Goal: Task Accomplishment & Management: Manage account settings

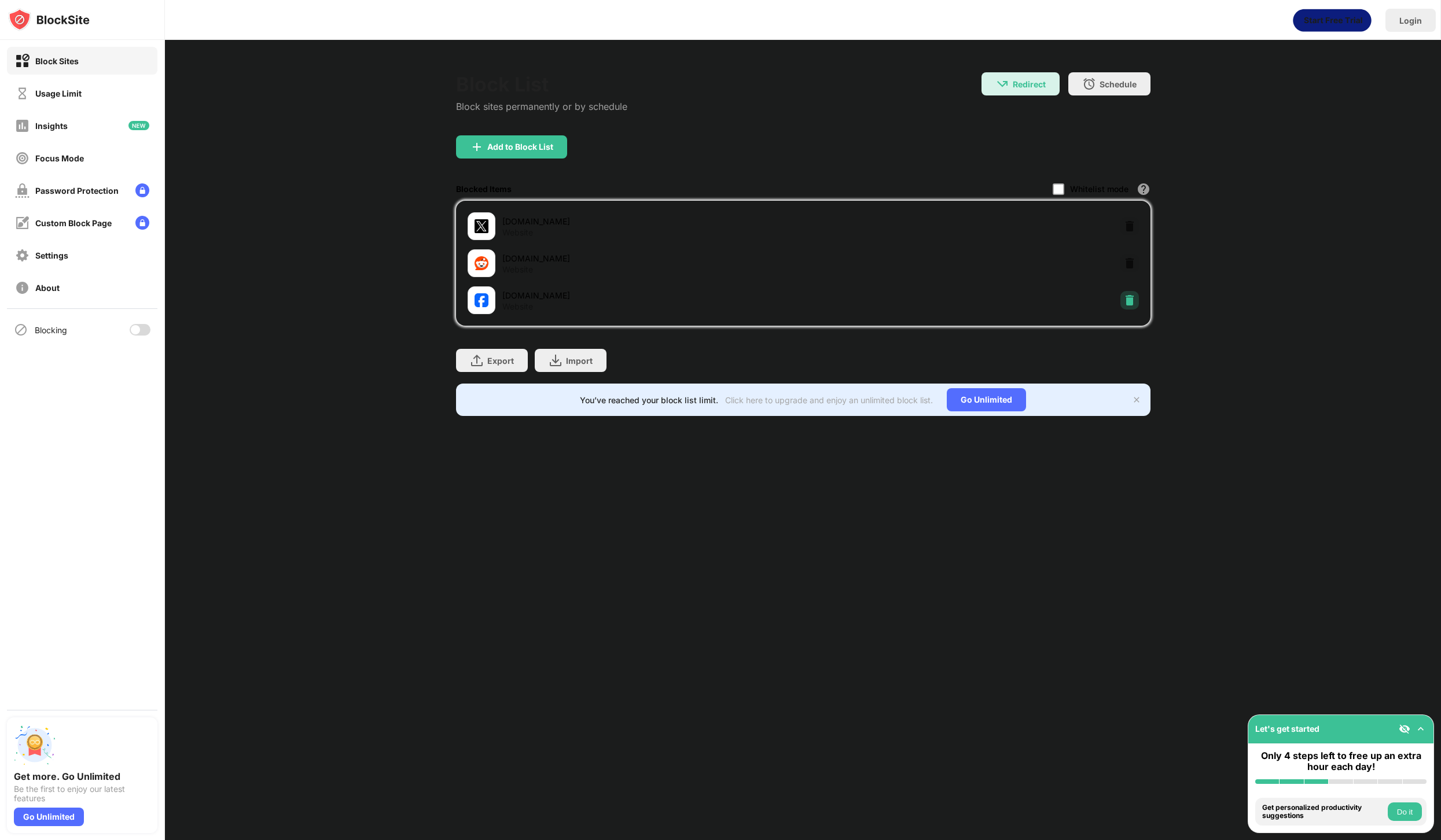
click at [1130, 300] on img at bounding box center [1129, 300] width 12 height 12
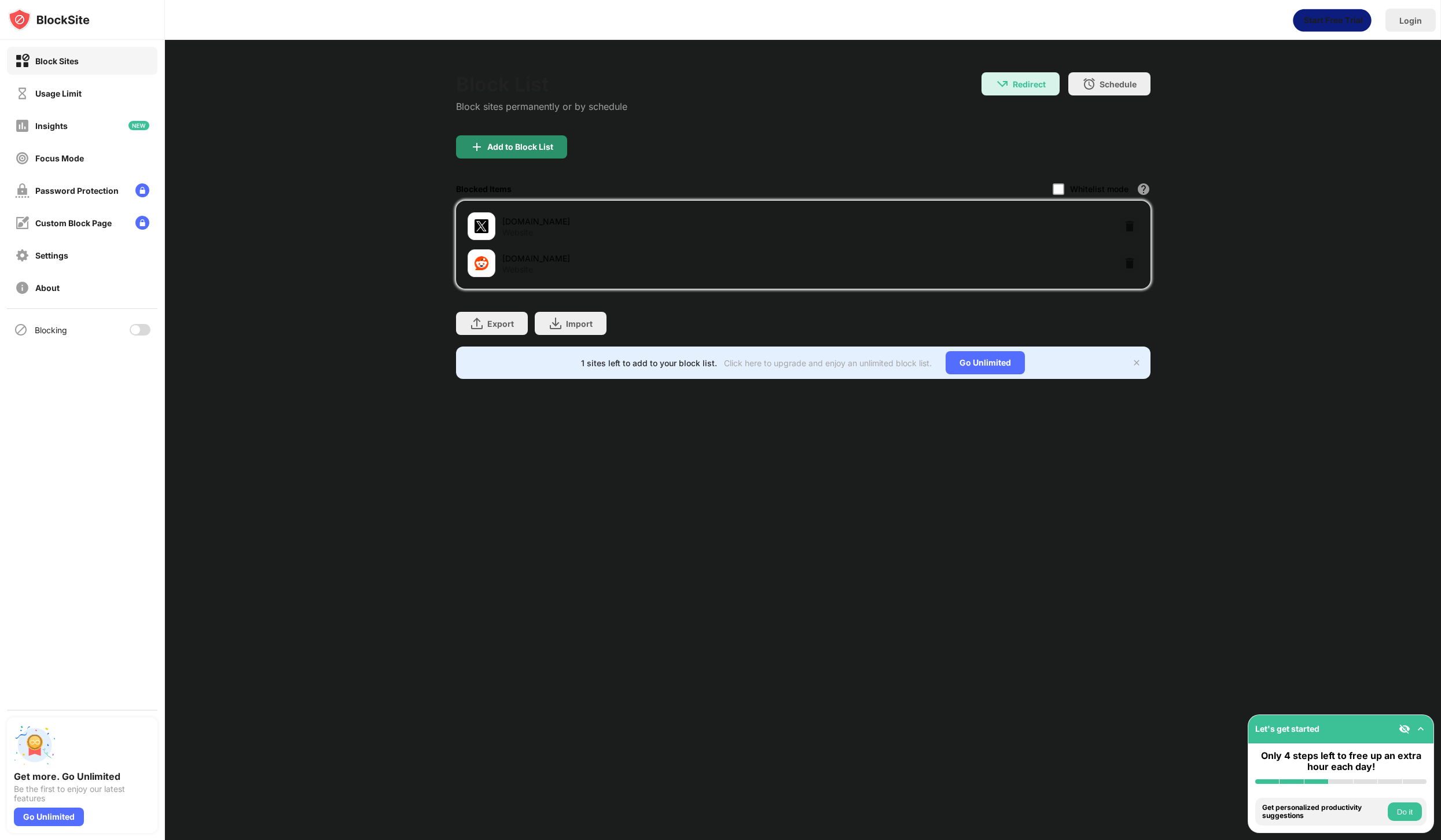
click at [531, 150] on div "Add to Block List" at bounding box center [521, 147] width 66 height 9
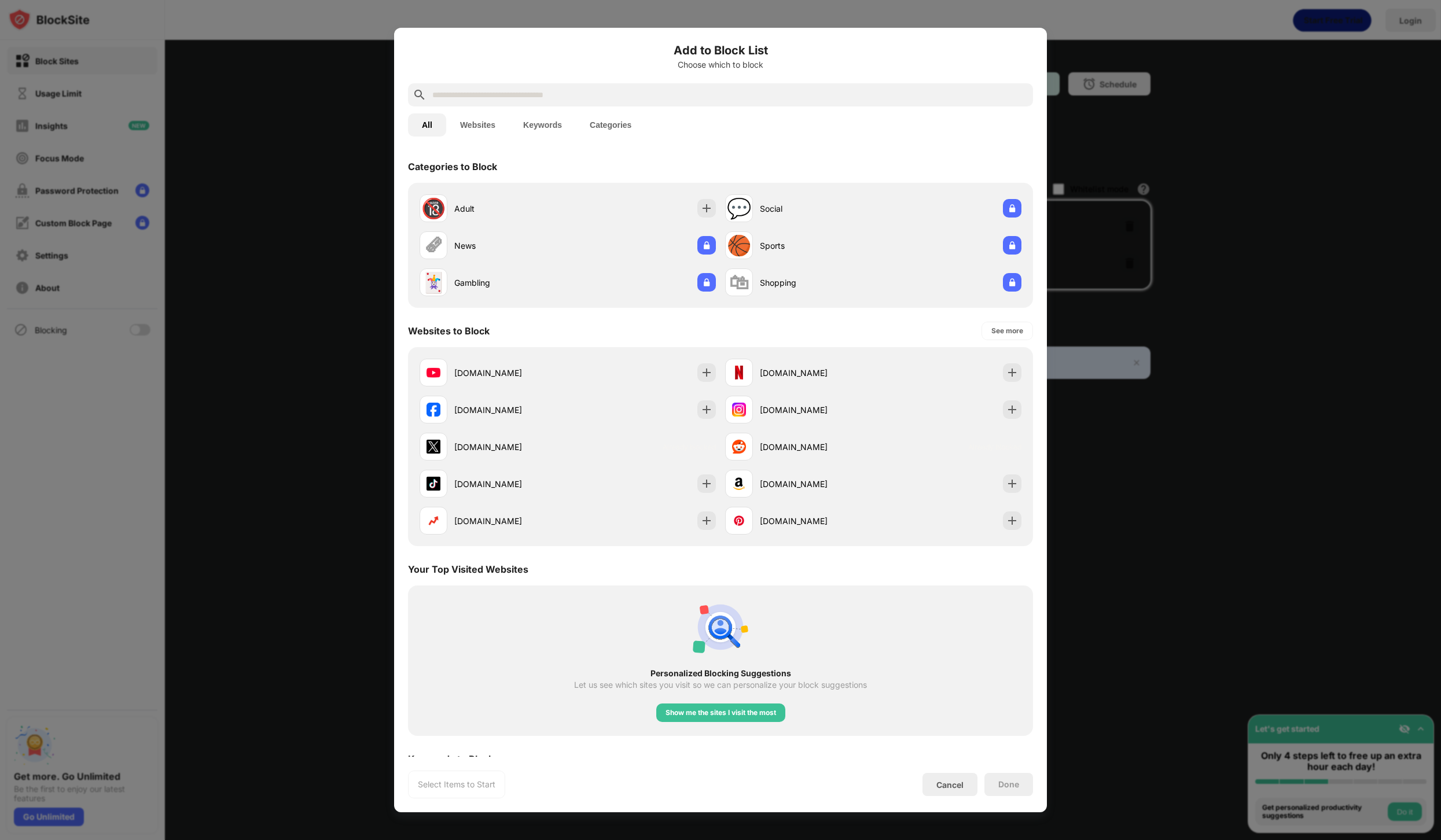
click at [520, 94] on input "text" at bounding box center [730, 95] width 598 height 14
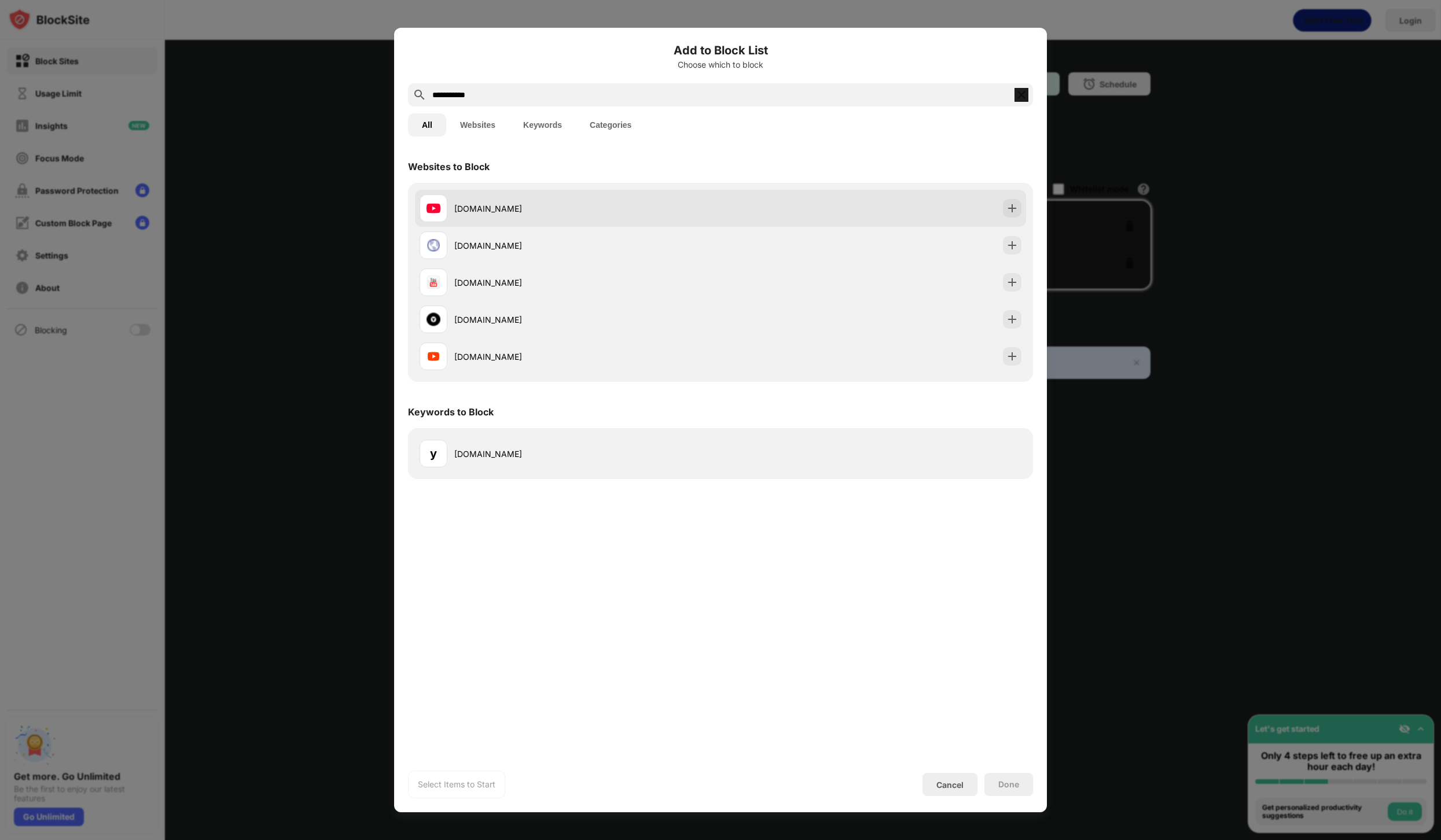
type input "**********"
click at [558, 213] on div "[DOMAIN_NAME]" at bounding box center [588, 209] width 266 height 12
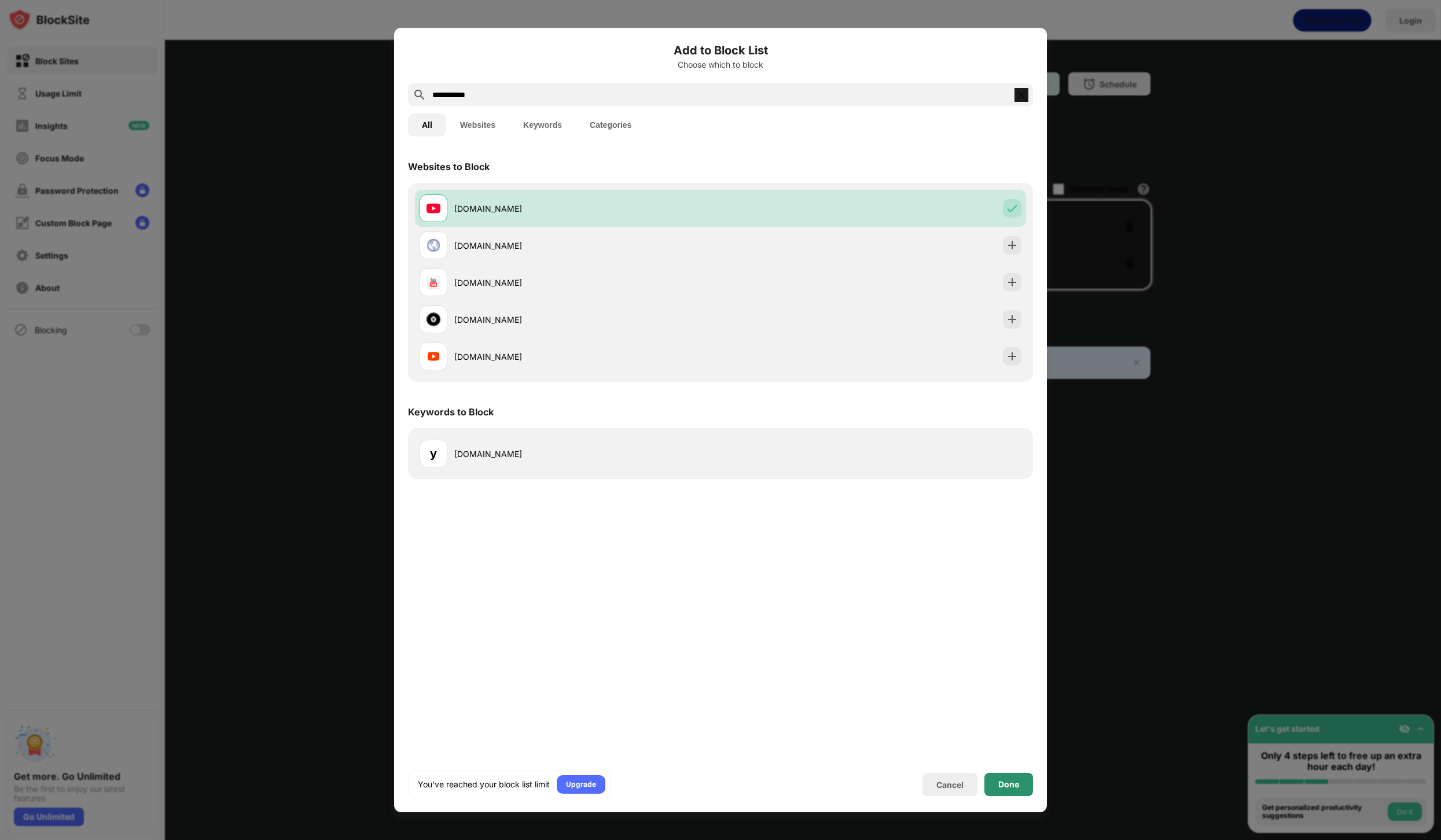
click at [999, 791] on div "Done" at bounding box center [1008, 785] width 49 height 23
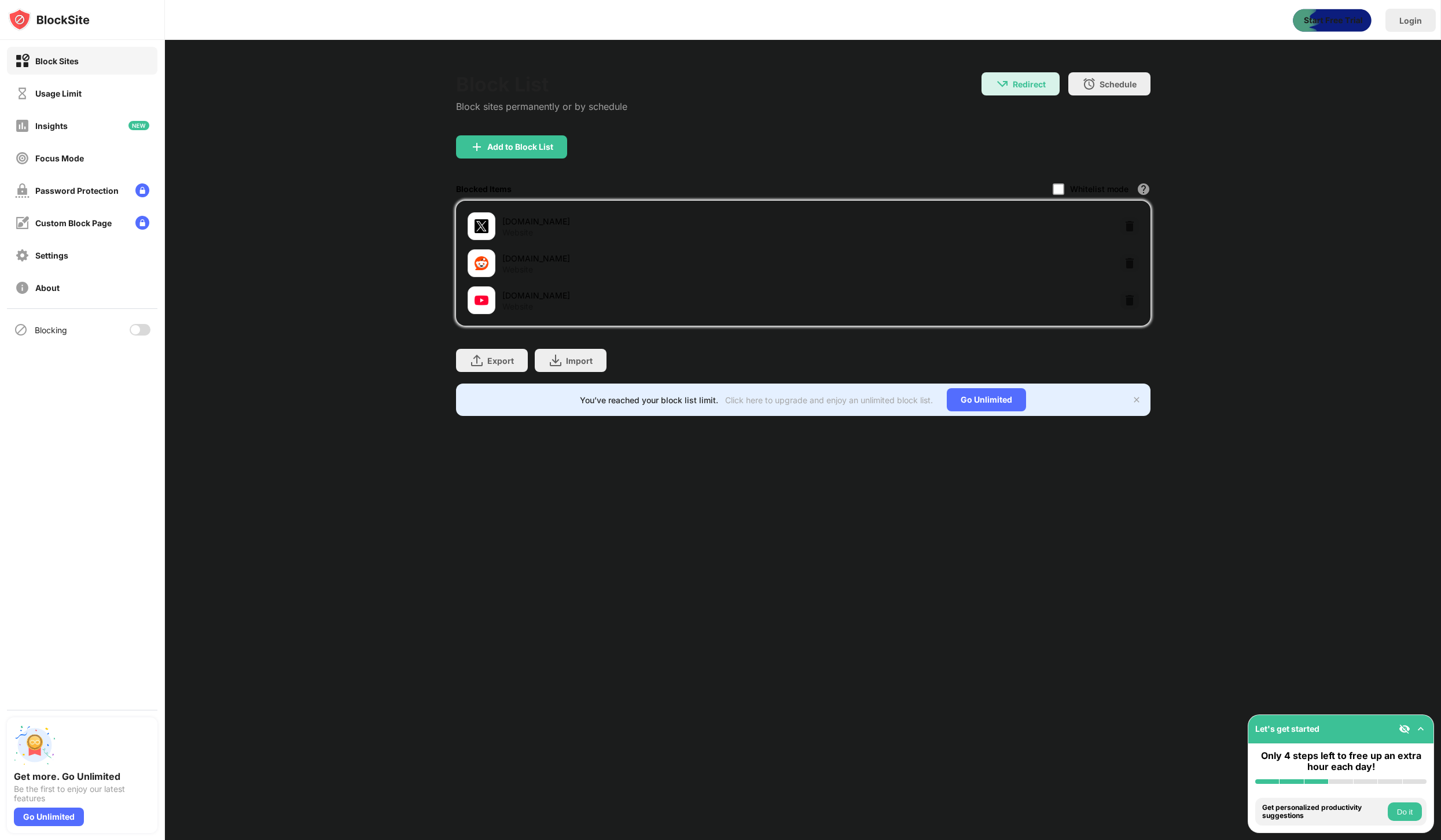
click at [136, 329] on div at bounding box center [136, 330] width 9 height 9
click at [141, 336] on div "Blocking" at bounding box center [82, 330] width 150 height 28
click at [149, 326] on div at bounding box center [139, 330] width 21 height 12
